Goal: Information Seeking & Learning: Understand process/instructions

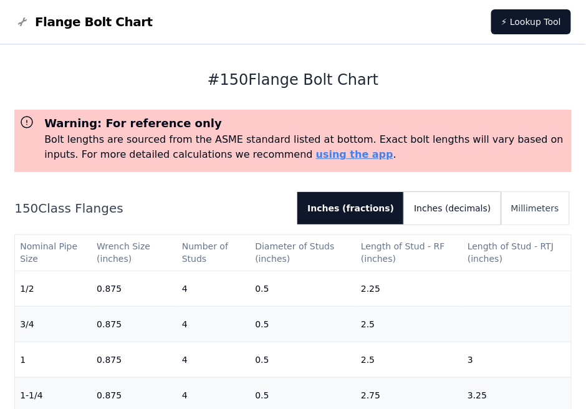
click at [480, 214] on button "Inches (decimals)" at bounding box center [452, 208] width 97 height 32
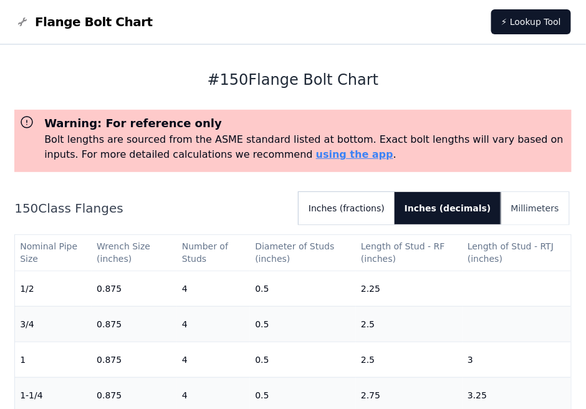
click at [384, 205] on button "Inches (fractions)" at bounding box center [347, 208] width 96 height 32
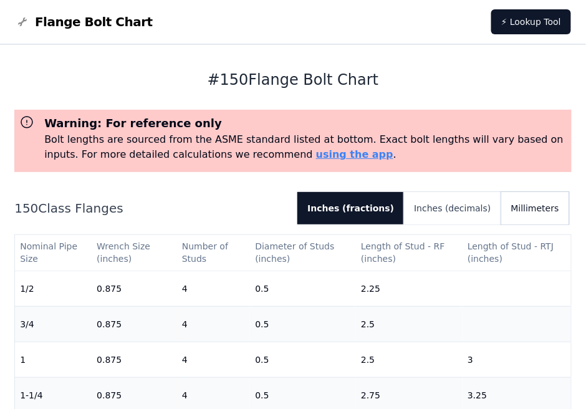
click at [541, 208] on button "Millimeters" at bounding box center [535, 208] width 68 height 32
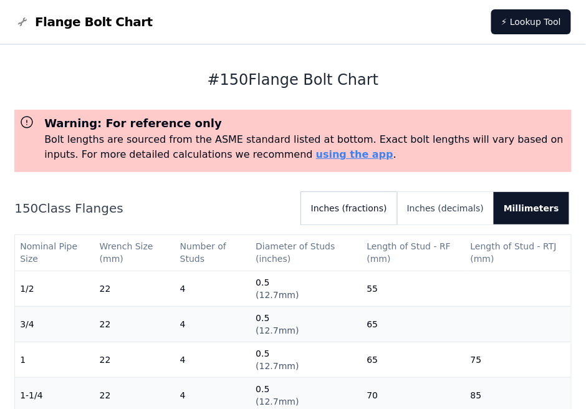
click at [352, 206] on button "Inches (fractions)" at bounding box center [349, 208] width 96 height 32
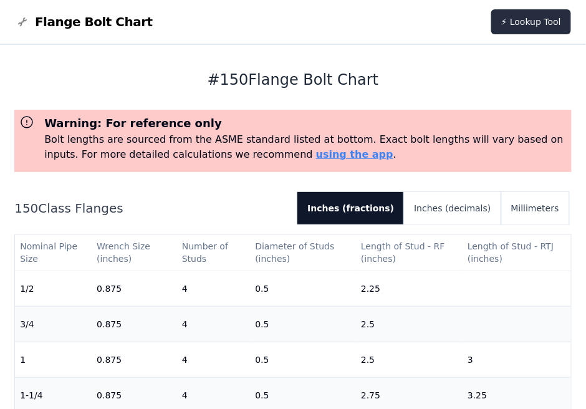
click at [538, 18] on link "⚡ Lookup Tool" at bounding box center [531, 21] width 80 height 25
